Goal: Information Seeking & Learning: Learn about a topic

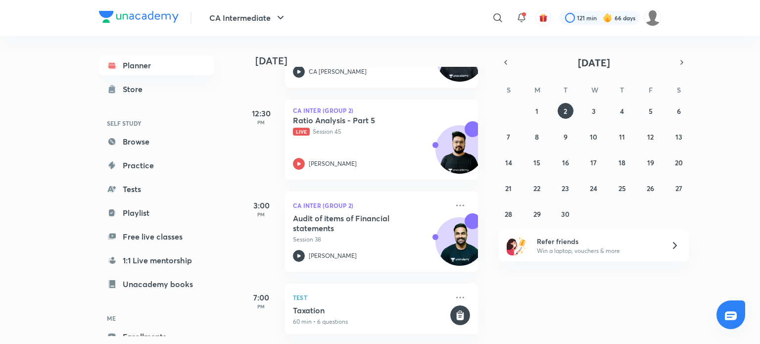
scroll to position [309, 0]
click at [508, 59] on icon "button" at bounding box center [506, 62] width 8 height 9
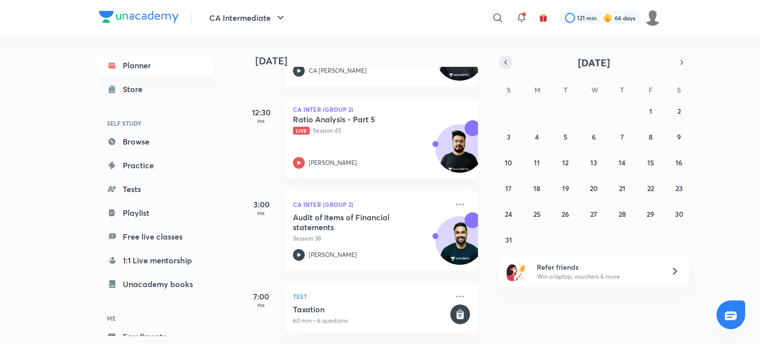
click at [507, 63] on icon "button" at bounding box center [506, 62] width 8 height 9
click at [541, 215] on abbr "28" at bounding box center [537, 213] width 7 height 9
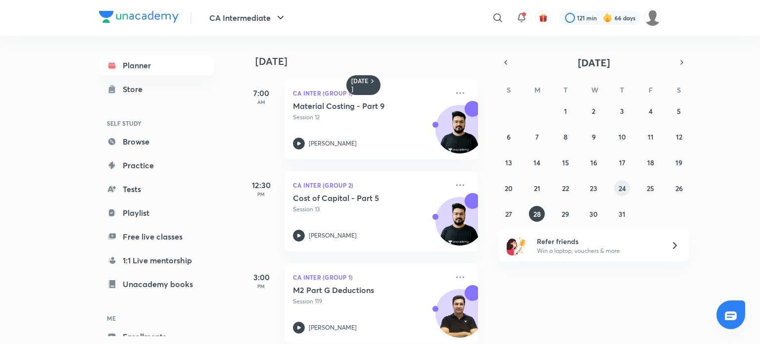
click at [628, 190] on button "24" at bounding box center [622, 188] width 16 height 16
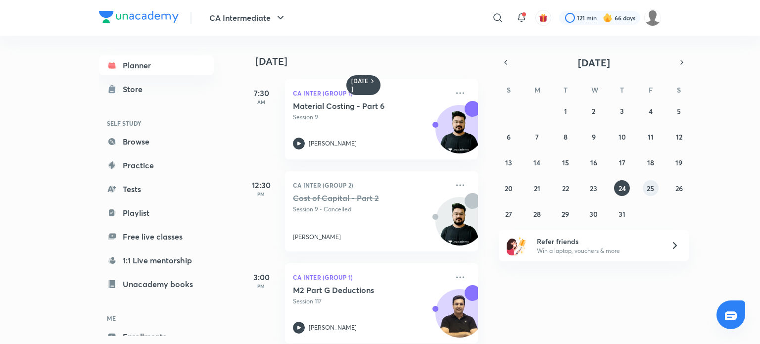
click at [645, 189] on button "25" at bounding box center [651, 188] width 16 height 16
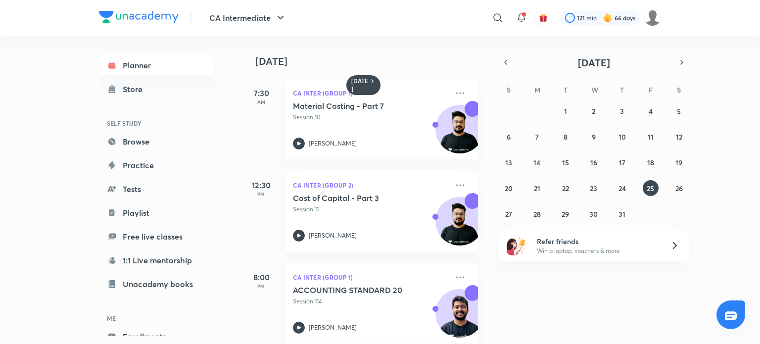
scroll to position [15, 0]
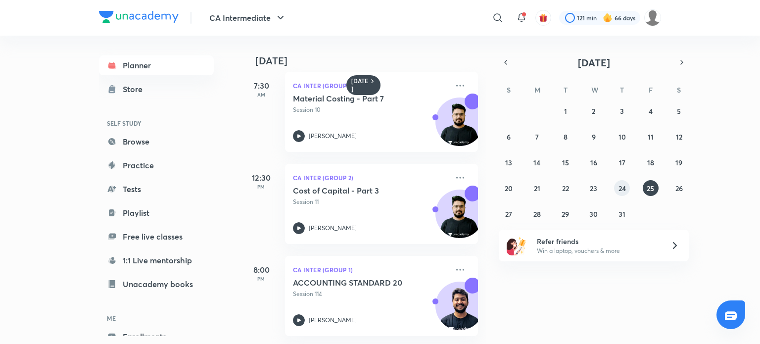
click at [624, 192] on abbr "24" at bounding box center [622, 188] width 7 height 9
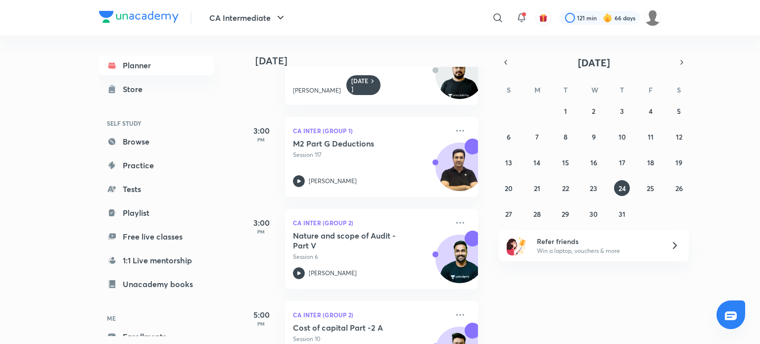
scroll to position [291, 0]
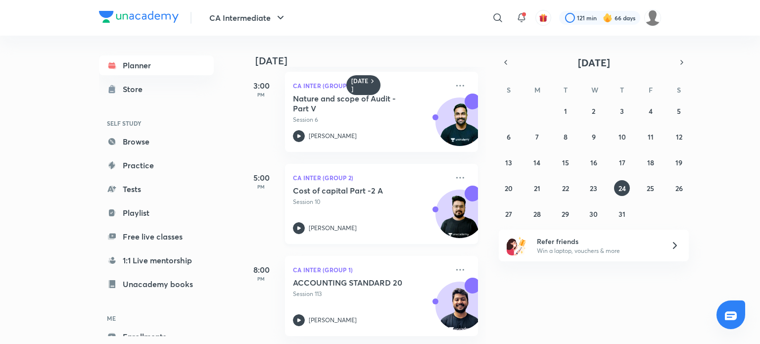
click at [303, 211] on div "Cost of capital Part -2 A Session 10 [PERSON_NAME]" at bounding box center [370, 210] width 155 height 49
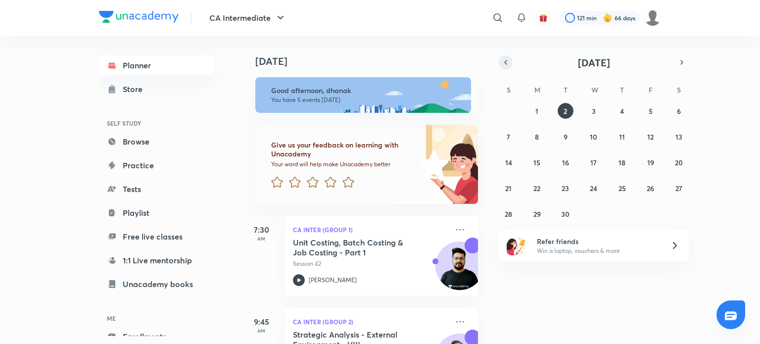
click at [507, 65] on icon "button" at bounding box center [506, 62] width 8 height 9
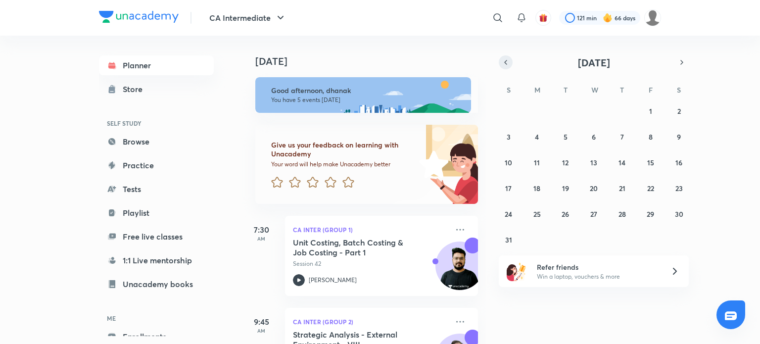
click at [505, 61] on icon "button" at bounding box center [506, 62] width 8 height 9
click at [619, 187] on abbr "24" at bounding box center [622, 188] width 7 height 9
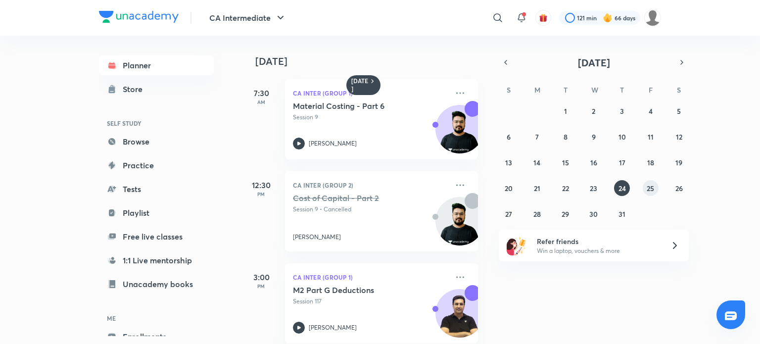
click at [646, 187] on button "25" at bounding box center [651, 188] width 16 height 16
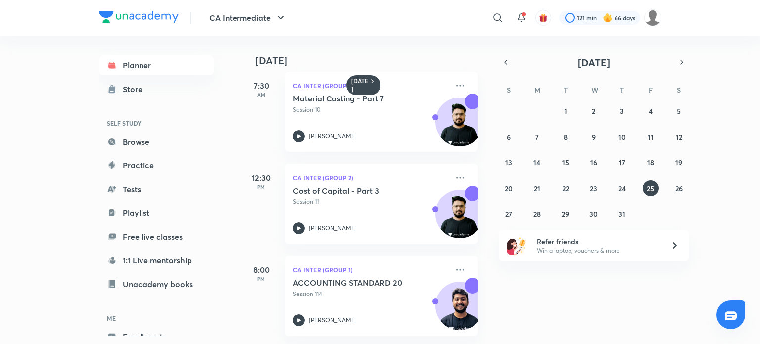
scroll to position [6, 0]
click at [686, 188] on button "26" at bounding box center [679, 188] width 16 height 16
